Goal: Task Accomplishment & Management: Complete application form

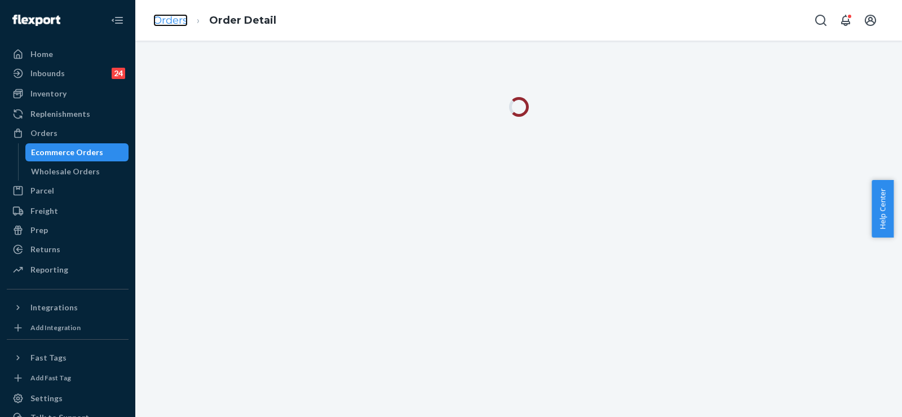
click at [172, 17] on link "Orders" at bounding box center [170, 20] width 34 height 12
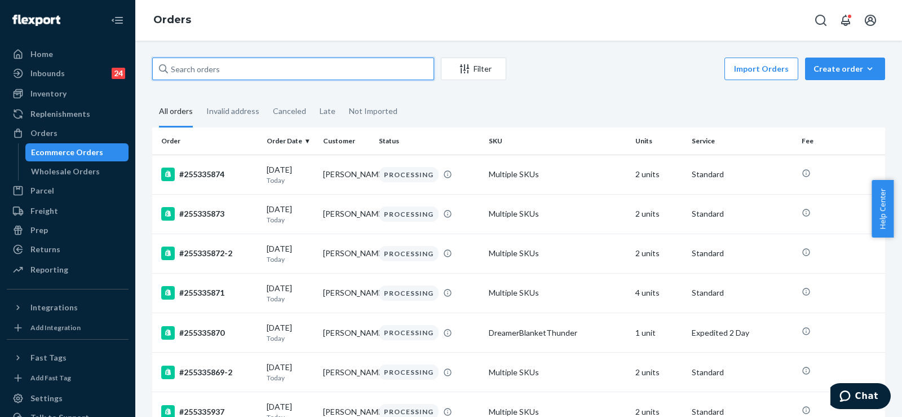
click at [222, 74] on input "text" at bounding box center [293, 68] width 282 height 23
paste input "254100989"
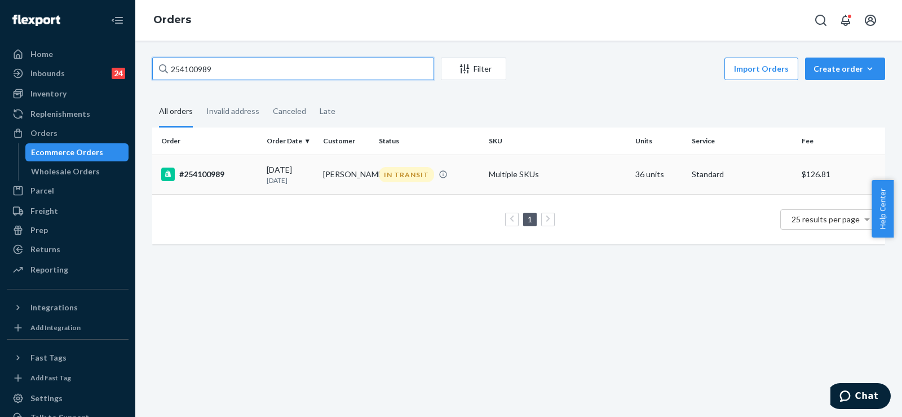
type input "254100989"
click at [243, 179] on div "#254100989" at bounding box center [209, 174] width 96 height 14
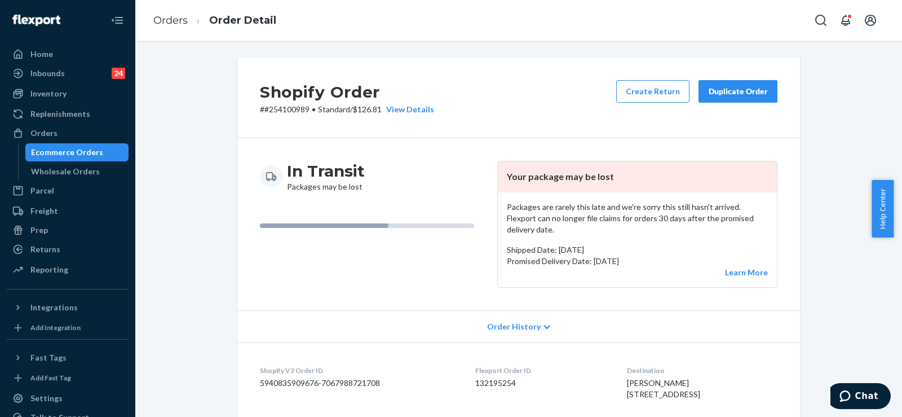
click at [738, 88] on div "Duplicate Order" at bounding box center [738, 91] width 60 height 11
click at [750, 93] on div "Duplicate Order" at bounding box center [738, 91] width 60 height 11
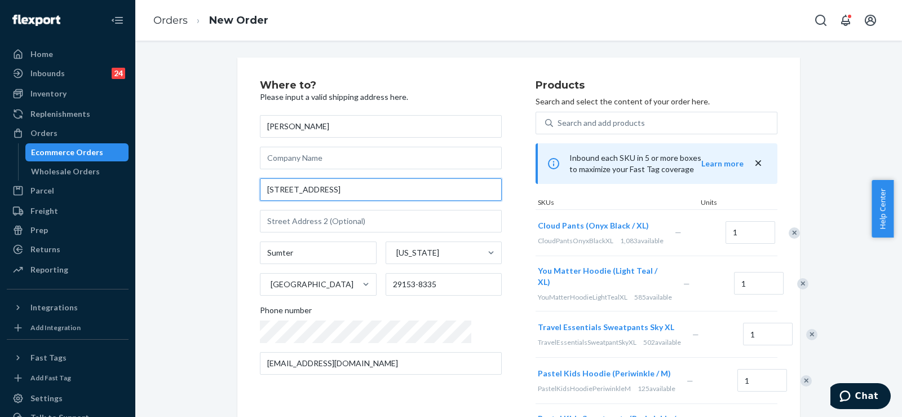
drag, startPoint x: 343, startPoint y: 187, endPoint x: 242, endPoint y: 185, distance: 100.3
paste input "UREKA WAY"
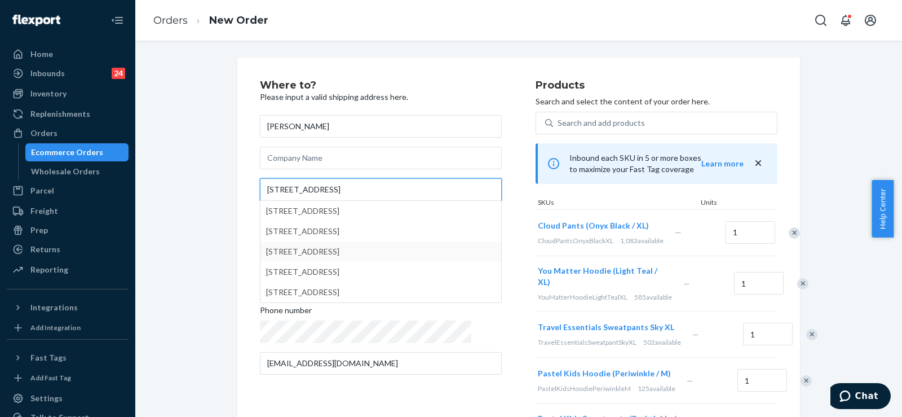
type input "[STREET_ADDRESS]"
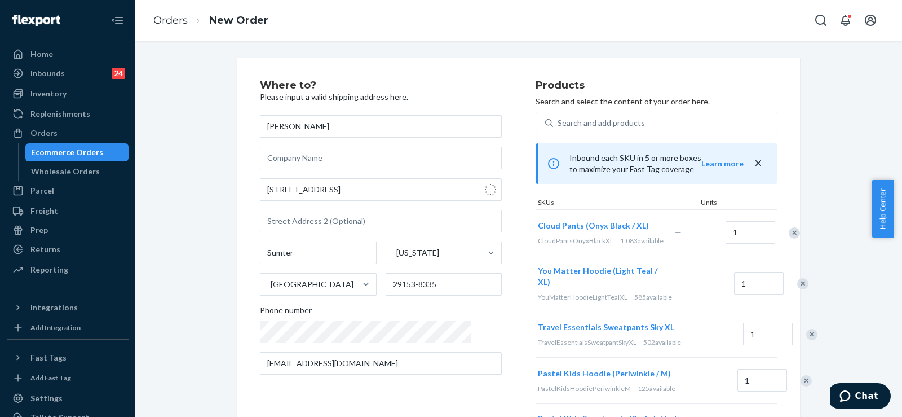
type input "29153"
type input "[STREET_ADDRESS]"
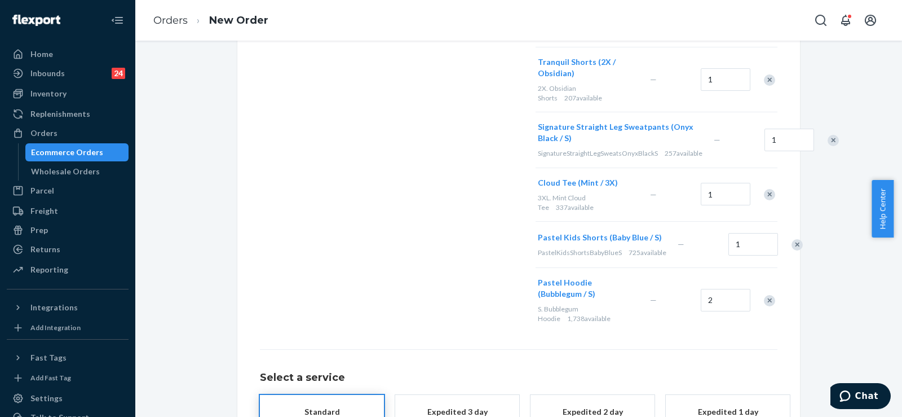
scroll to position [1726, 0]
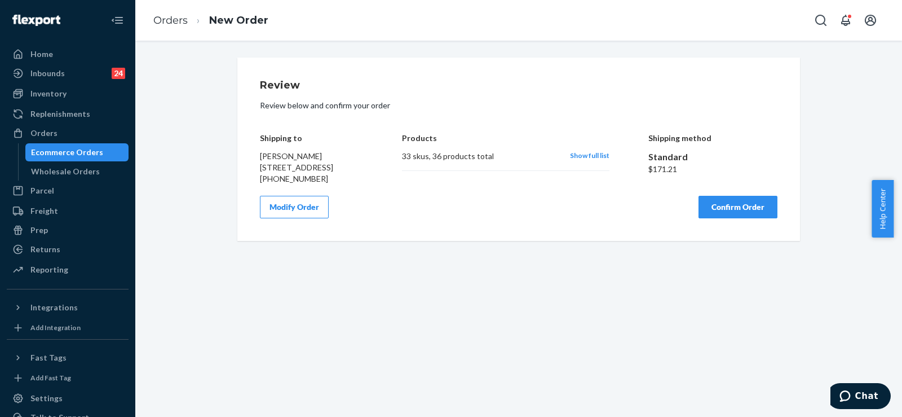
scroll to position [0, 0]
click at [728, 213] on button "Confirm Order" at bounding box center [737, 207] width 79 height 23
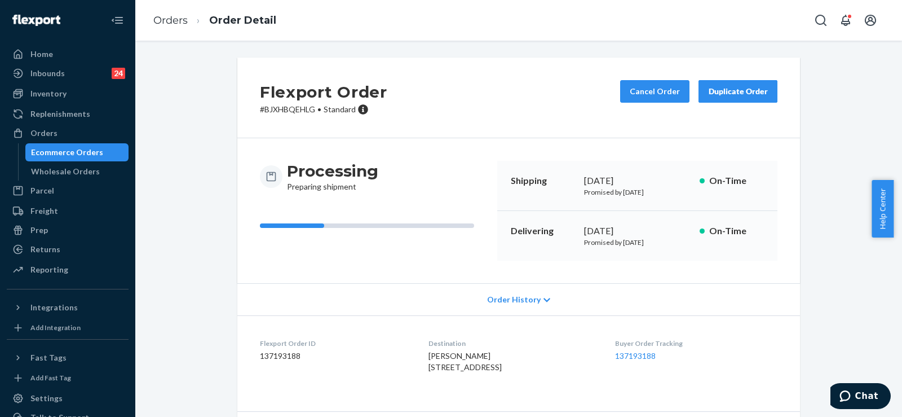
scroll to position [56, 0]
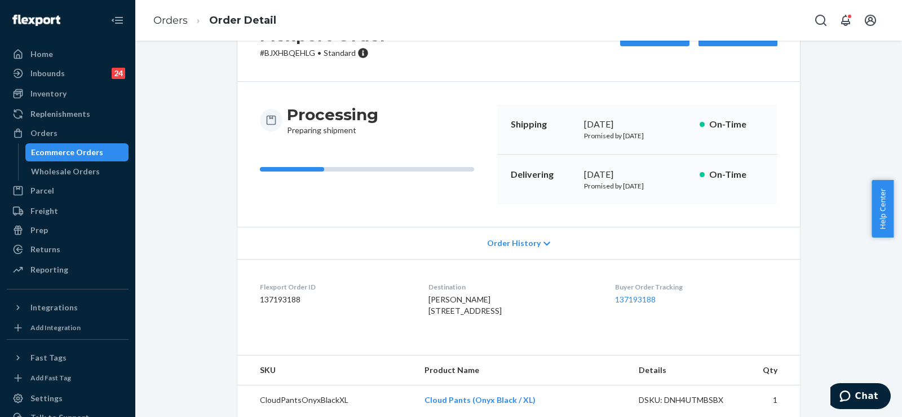
click at [285, 299] on dd "137193188" at bounding box center [335, 299] width 150 height 11
copy dd "137193188"
click at [304, 321] on div "Flexport Order ID 137193188" at bounding box center [335, 301] width 150 height 39
click at [277, 299] on dd "137193188" at bounding box center [335, 299] width 150 height 11
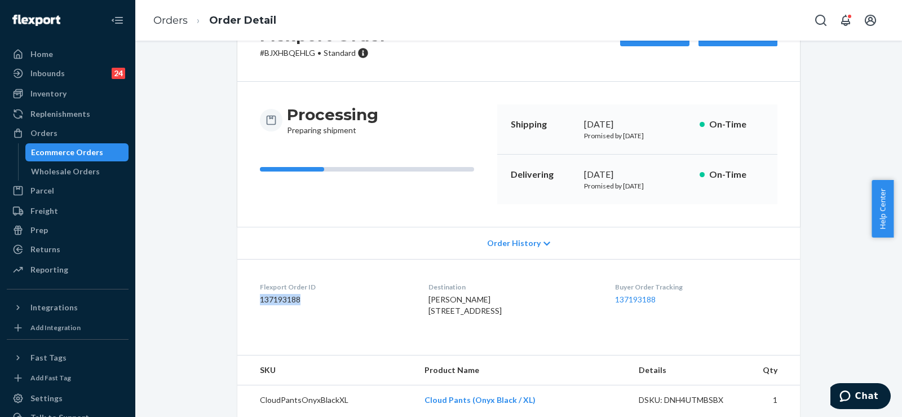
click at [277, 299] on dd "137193188" at bounding box center [335, 299] width 150 height 11
copy dd "137193188"
click at [178, 20] on link "Orders" at bounding box center [170, 20] width 34 height 12
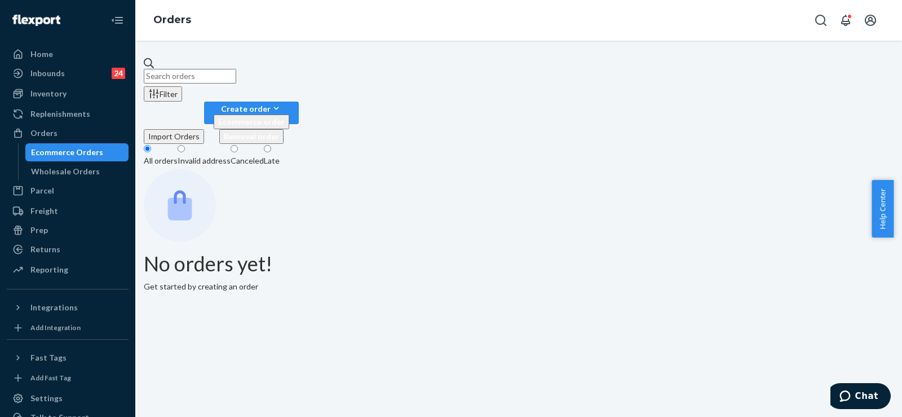
click at [198, 69] on input "text" at bounding box center [190, 76] width 92 height 15
paste input "[PERSON_NAME]"
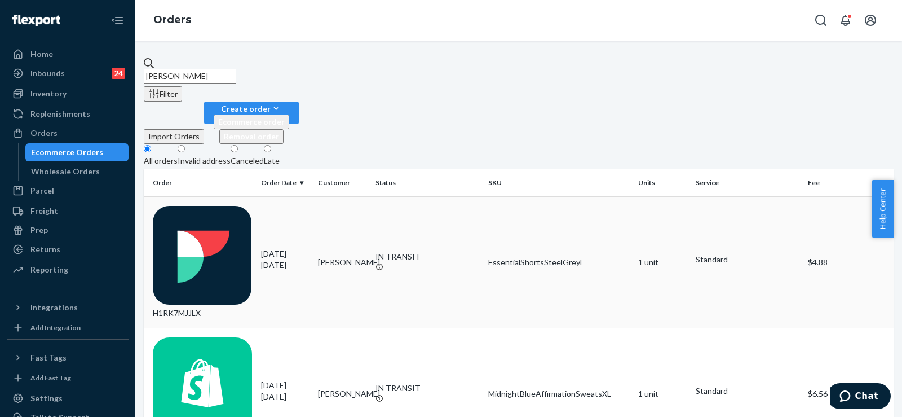
type input "[PERSON_NAME]"
click at [343, 196] on td "[PERSON_NAME]" at bounding box center [341, 262] width 57 height 132
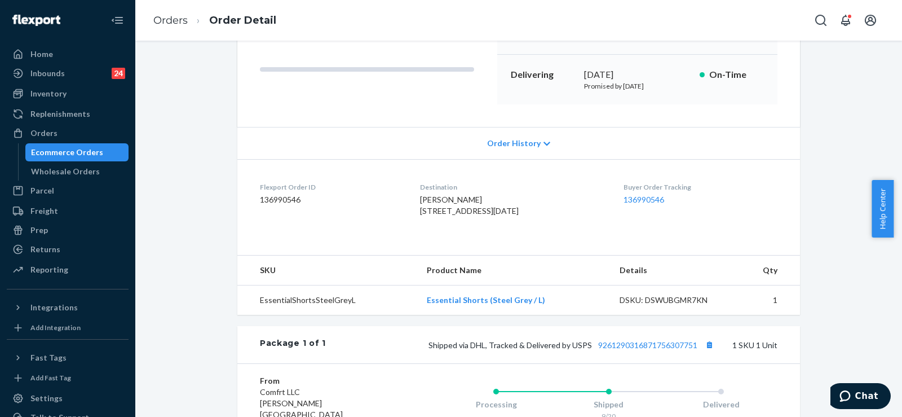
scroll to position [169, 0]
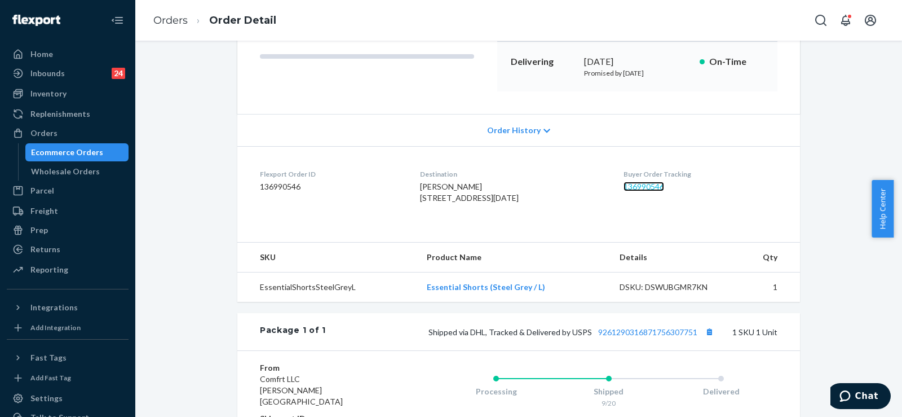
click at [648, 183] on link "136990546" at bounding box center [643, 186] width 41 height 10
click at [164, 22] on link "Orders" at bounding box center [170, 20] width 34 height 12
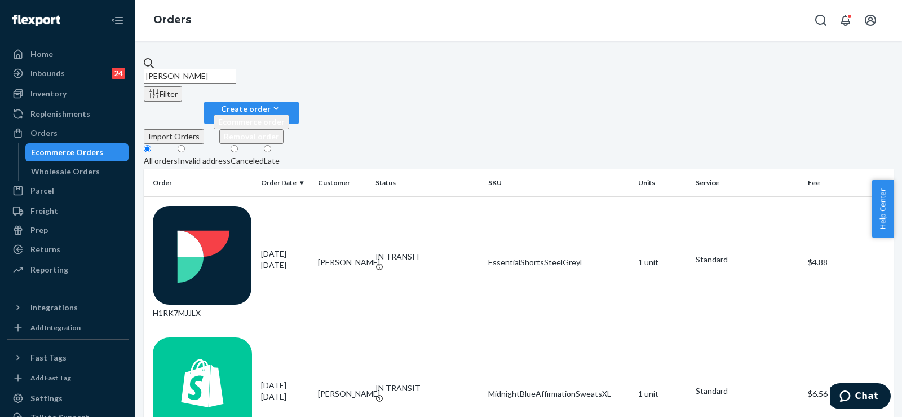
click at [200, 69] on input "[PERSON_NAME]" at bounding box center [190, 76] width 92 height 15
paste input "255028019"
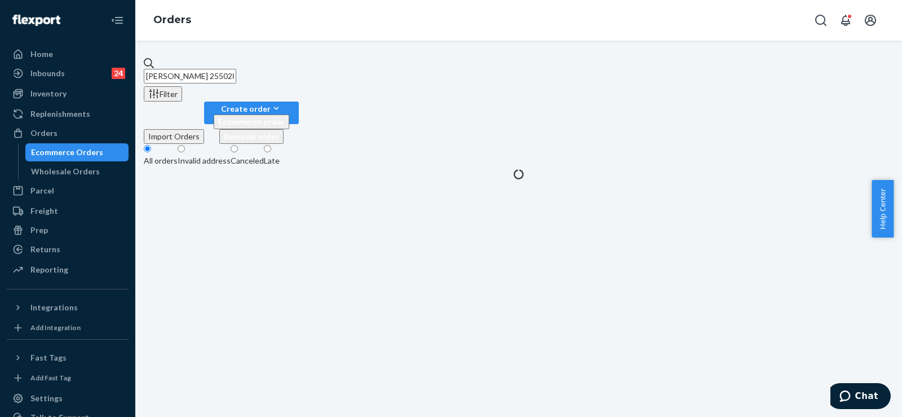
paste input "text"
type input "255028019"
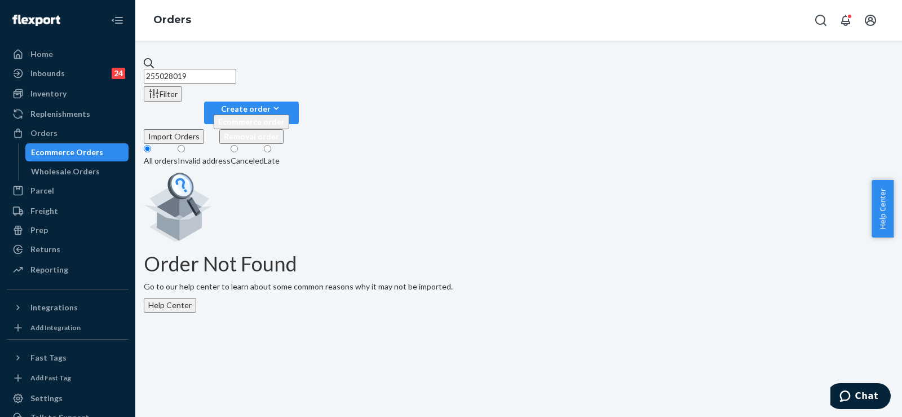
click at [197, 69] on input "255028019" at bounding box center [190, 76] width 92 height 15
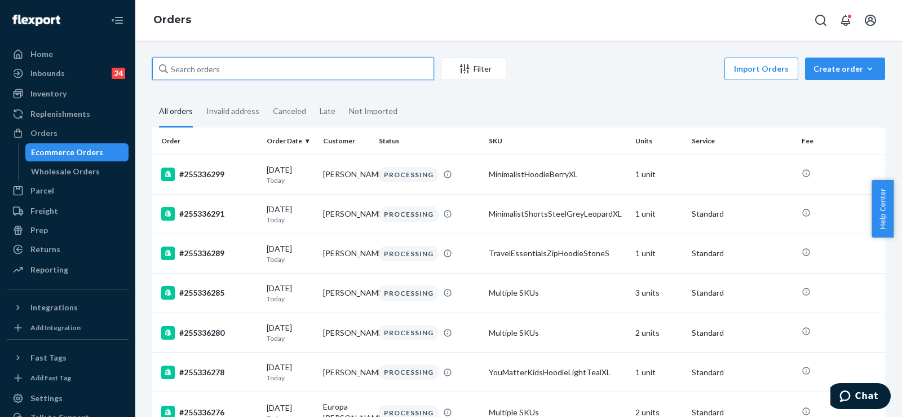
click at [193, 69] on input "text" at bounding box center [293, 68] width 282 height 23
paste input "255258721"
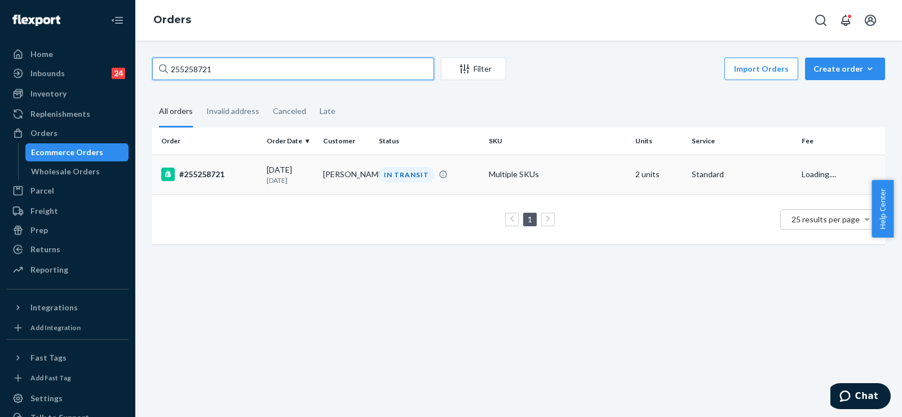
type input "255258721"
click at [238, 170] on div "#255258721" at bounding box center [209, 174] width 96 height 14
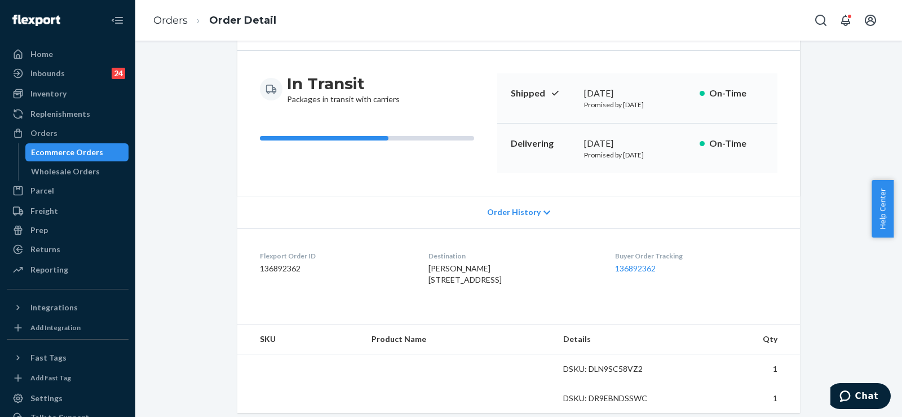
scroll to position [169, 0]
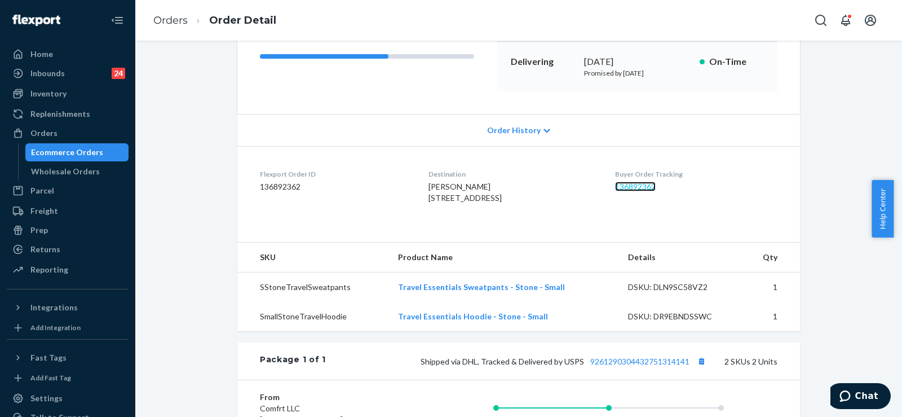
click at [643, 186] on link "136892362" at bounding box center [635, 186] width 41 height 10
click at [174, 31] on ol "Orders Order Detail" at bounding box center [214, 20] width 141 height 33
click at [180, 20] on link "Orders" at bounding box center [170, 20] width 34 height 12
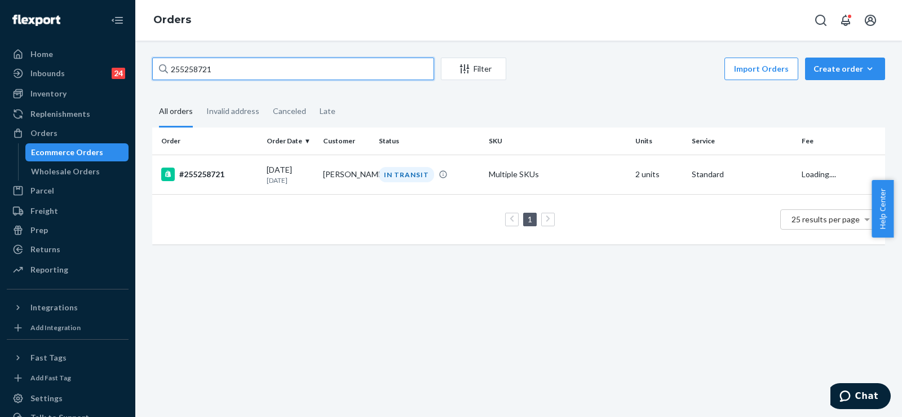
click at [183, 63] on input "255258721" at bounding box center [293, 68] width 282 height 23
paste input "84360"
type input "255284360"
click at [325, 171] on td "JOE STARLING" at bounding box center [346, 173] width 56 height 39
